Goal: Register for event/course

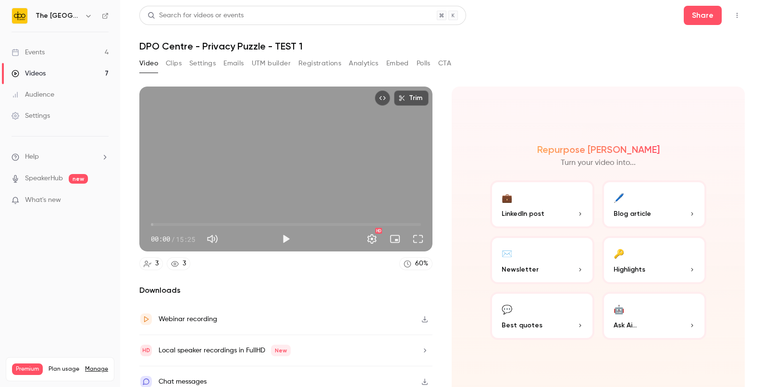
click at [103, 52] on link "Events 4" at bounding box center [60, 52] width 120 height 21
click at [53, 42] on link "Events 4" at bounding box center [60, 52] width 120 height 21
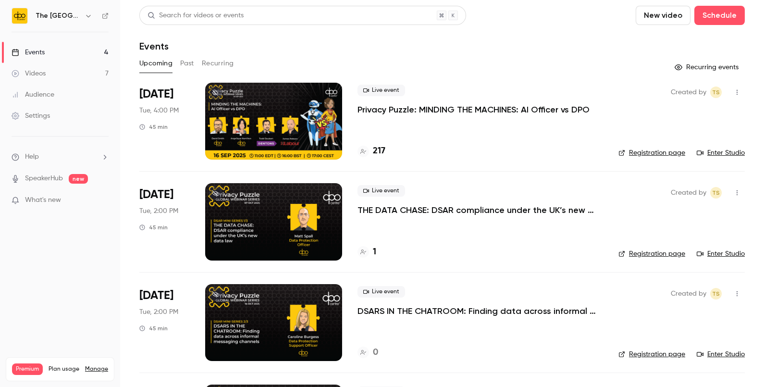
click at [421, 209] on p "THE DATA CHASE: DSAR compliance under the UK’s new data law" at bounding box center [479, 210] width 245 height 12
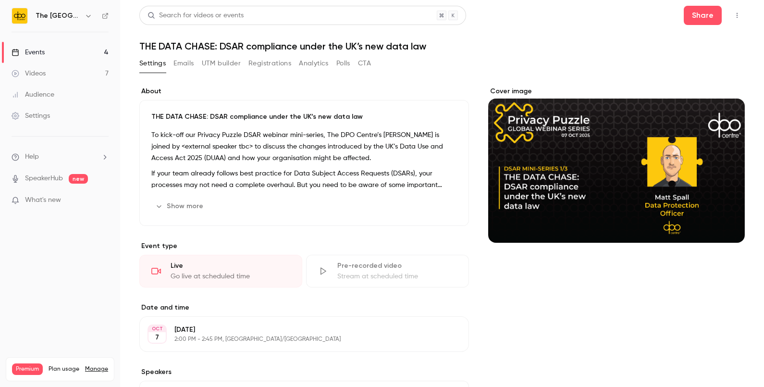
scroll to position [7, 0]
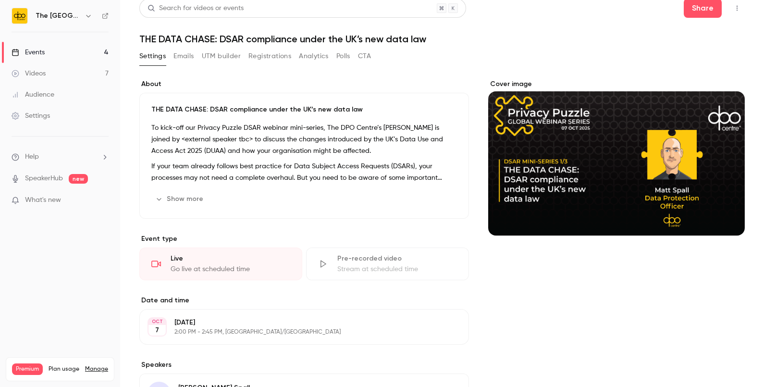
click at [265, 57] on button "Registrations" at bounding box center [269, 56] width 43 height 15
